Goal: Task Accomplishment & Management: Manage account settings

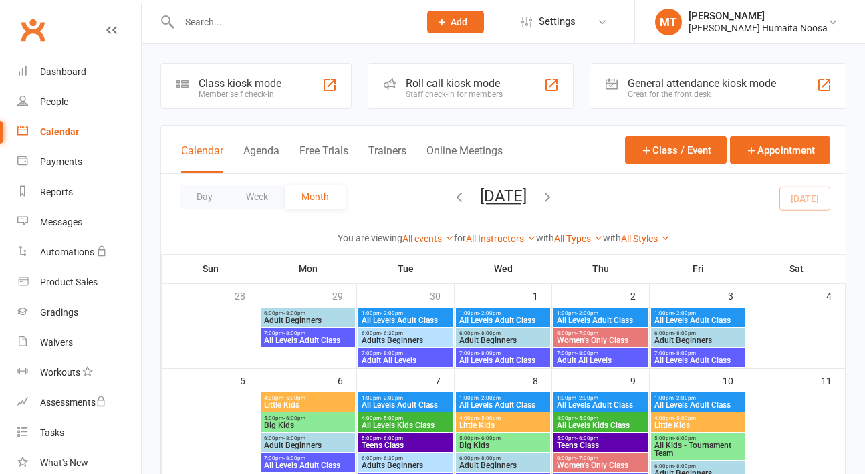
click at [214, 18] on input "text" at bounding box center [292, 22] width 235 height 19
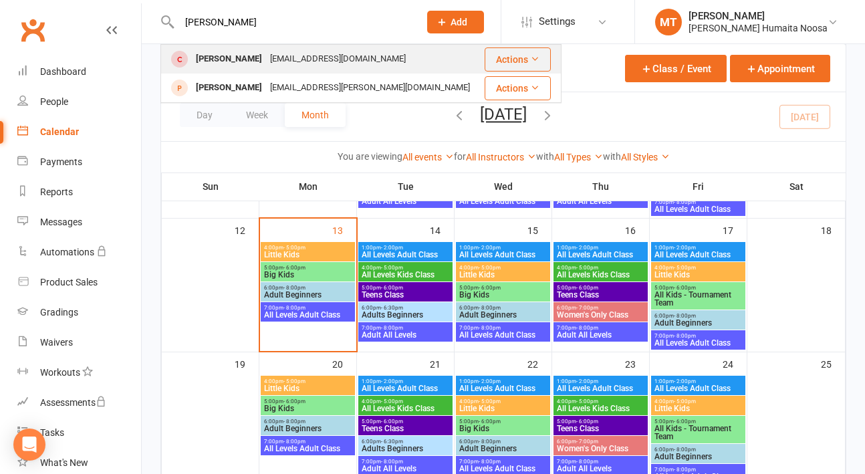
type input "[PERSON_NAME]"
click at [234, 61] on div "[PERSON_NAME]" at bounding box center [229, 58] width 74 height 19
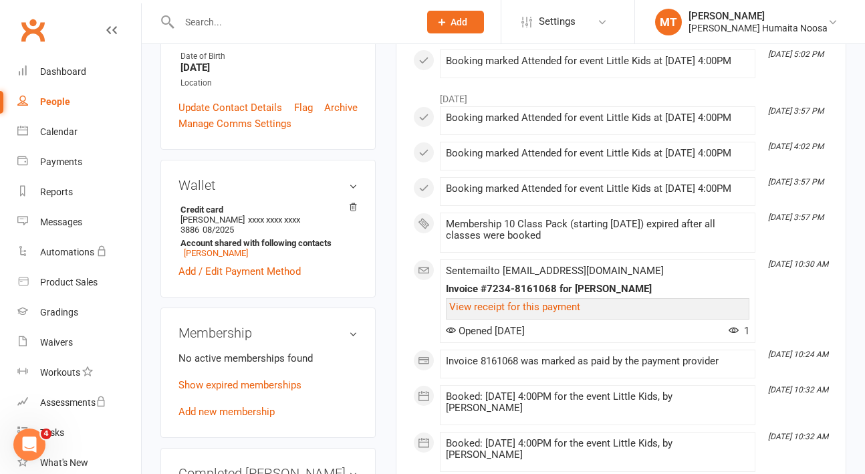
scroll to position [370, 0]
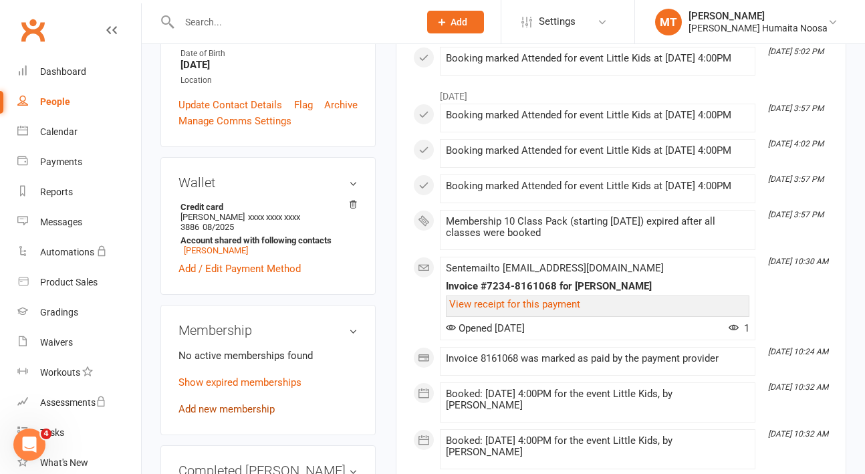
click at [223, 403] on link "Add new membership" at bounding box center [227, 409] width 96 height 12
